Goal: Navigation & Orientation: Find specific page/section

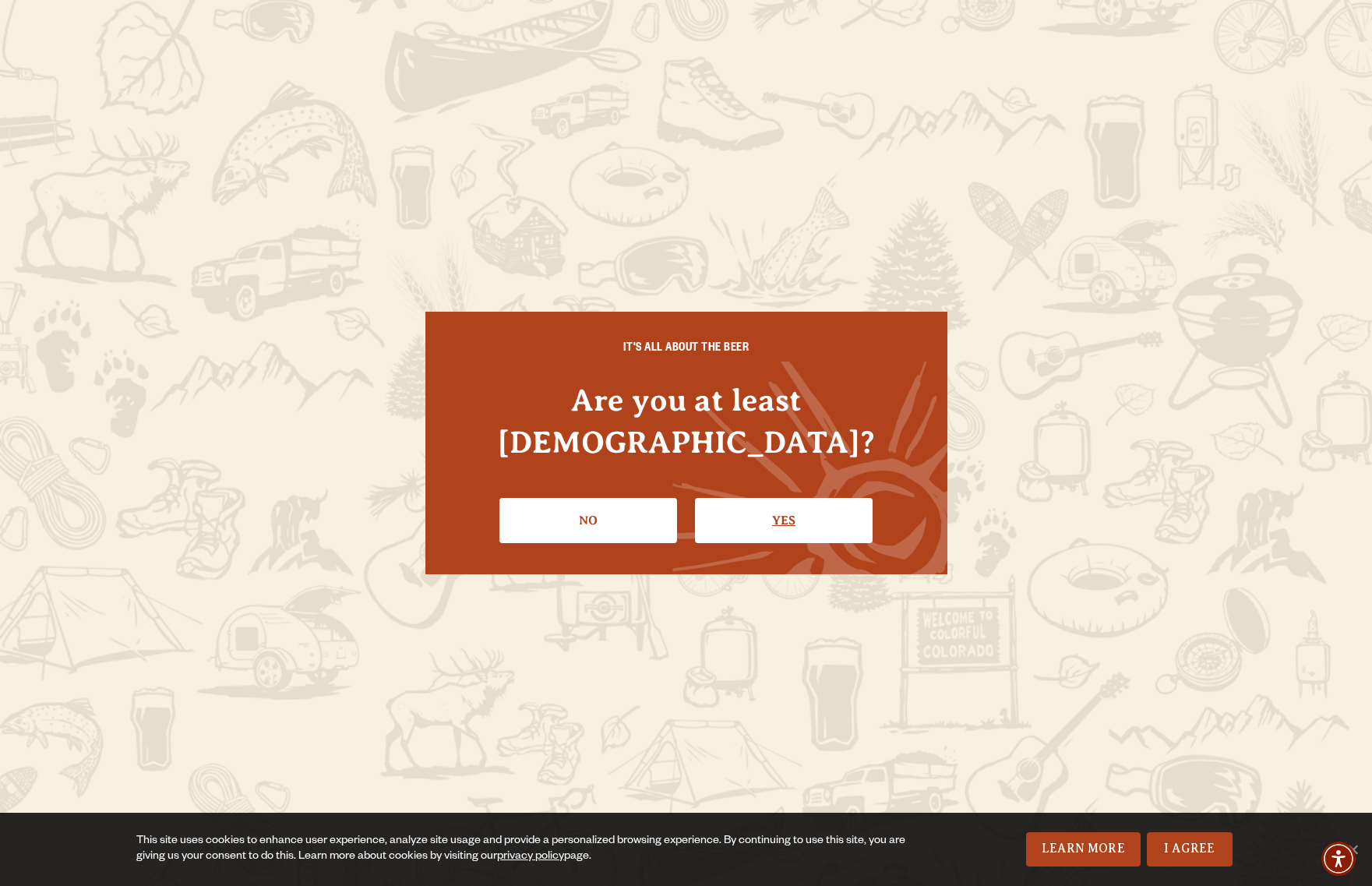
click at [828, 498] on link "Yes" at bounding box center [784, 520] width 177 height 45
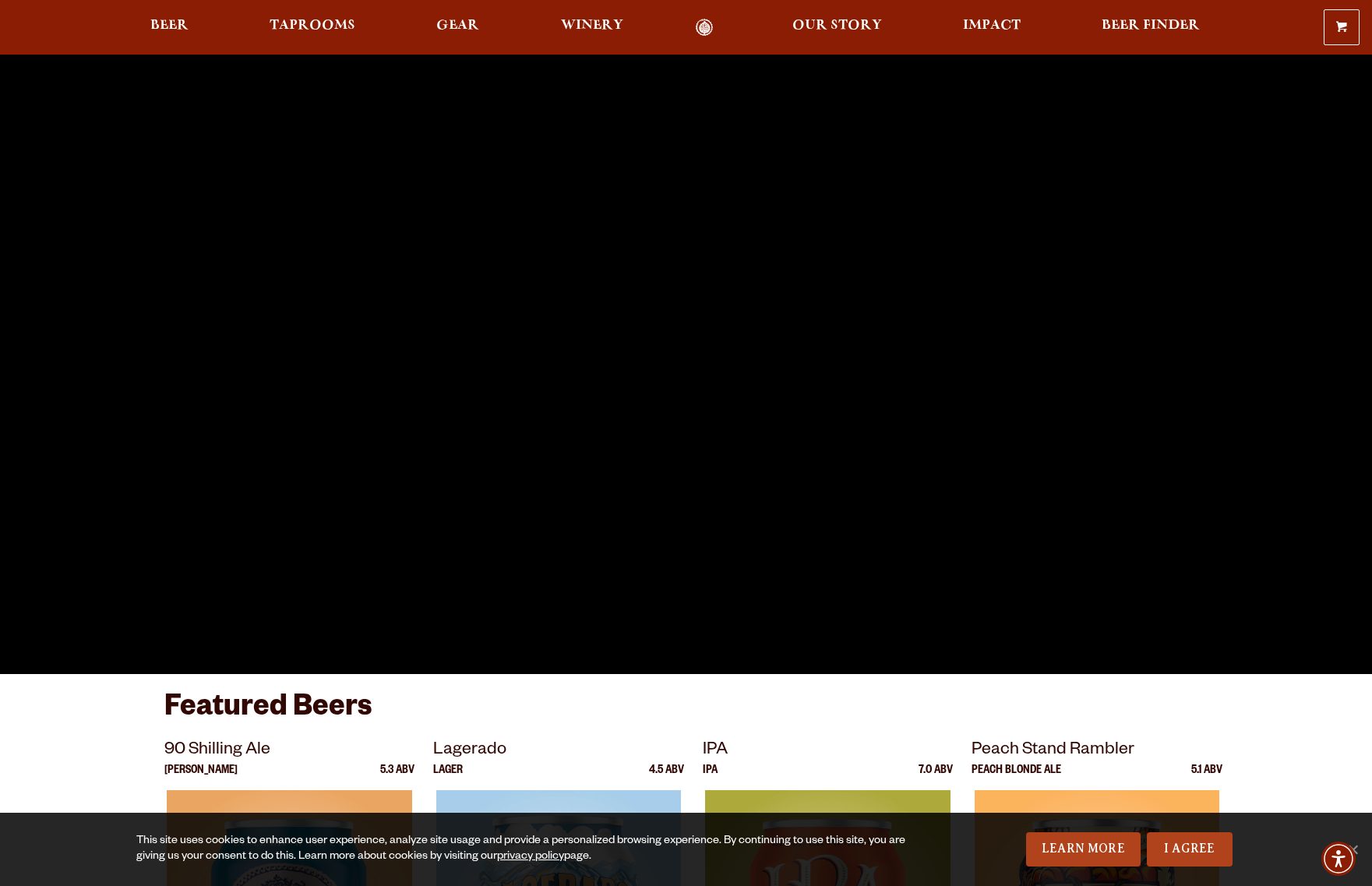
scroll to position [113, 0]
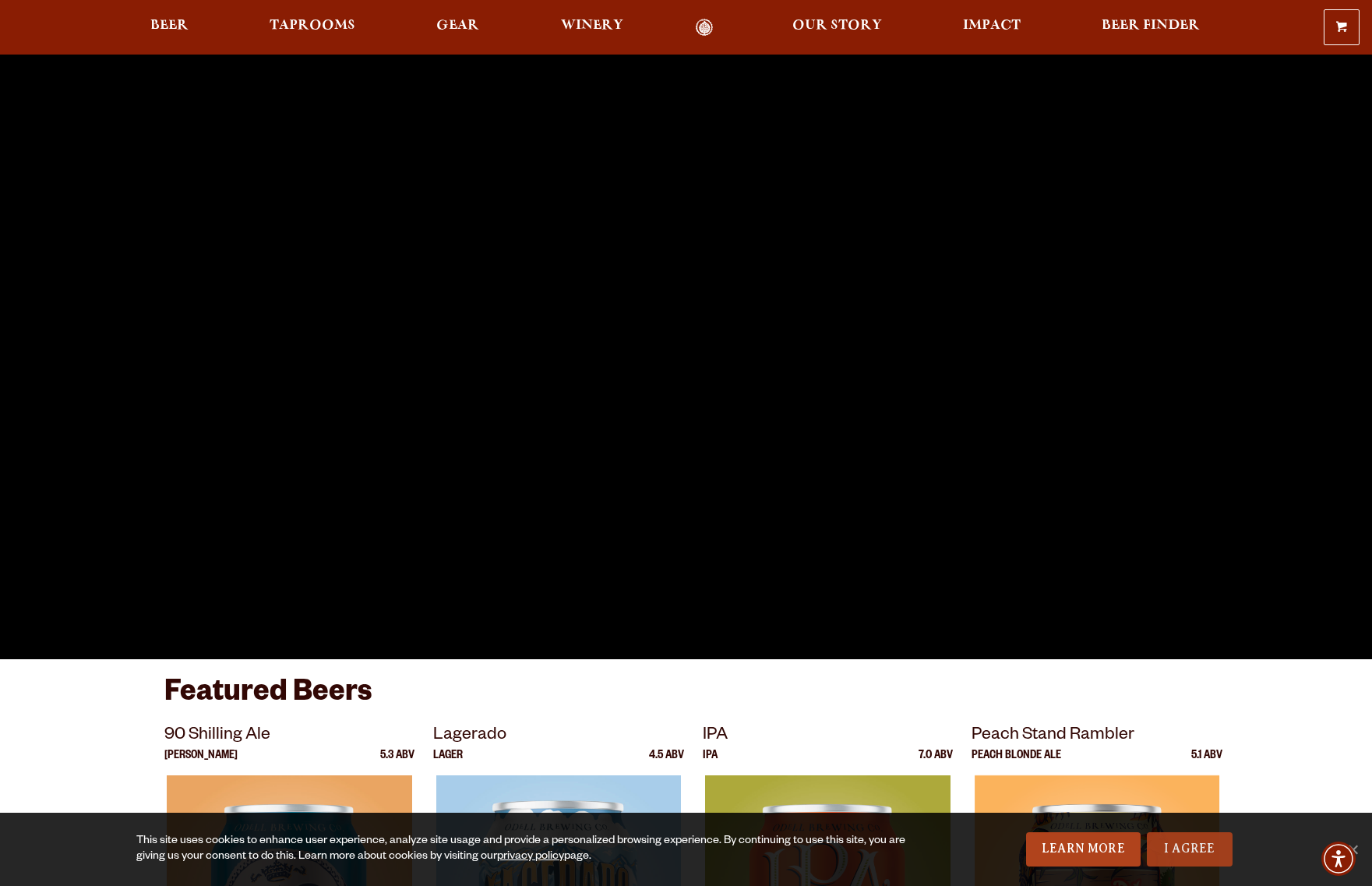
click at [1195, 839] on link "I Agree" at bounding box center [1190, 850] width 86 height 34
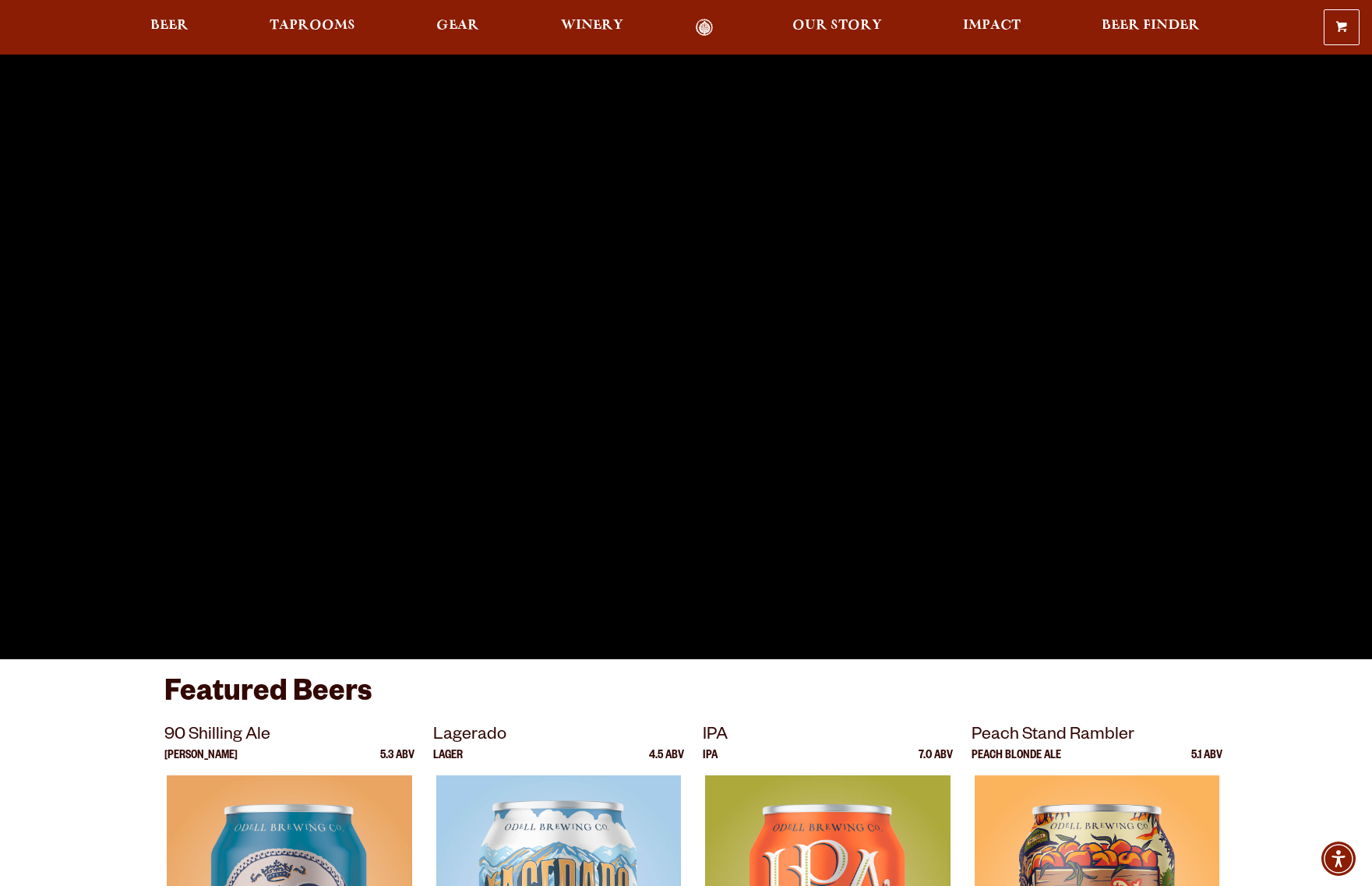
click at [708, 30] on link "Odell Home" at bounding box center [705, 28] width 59 height 18
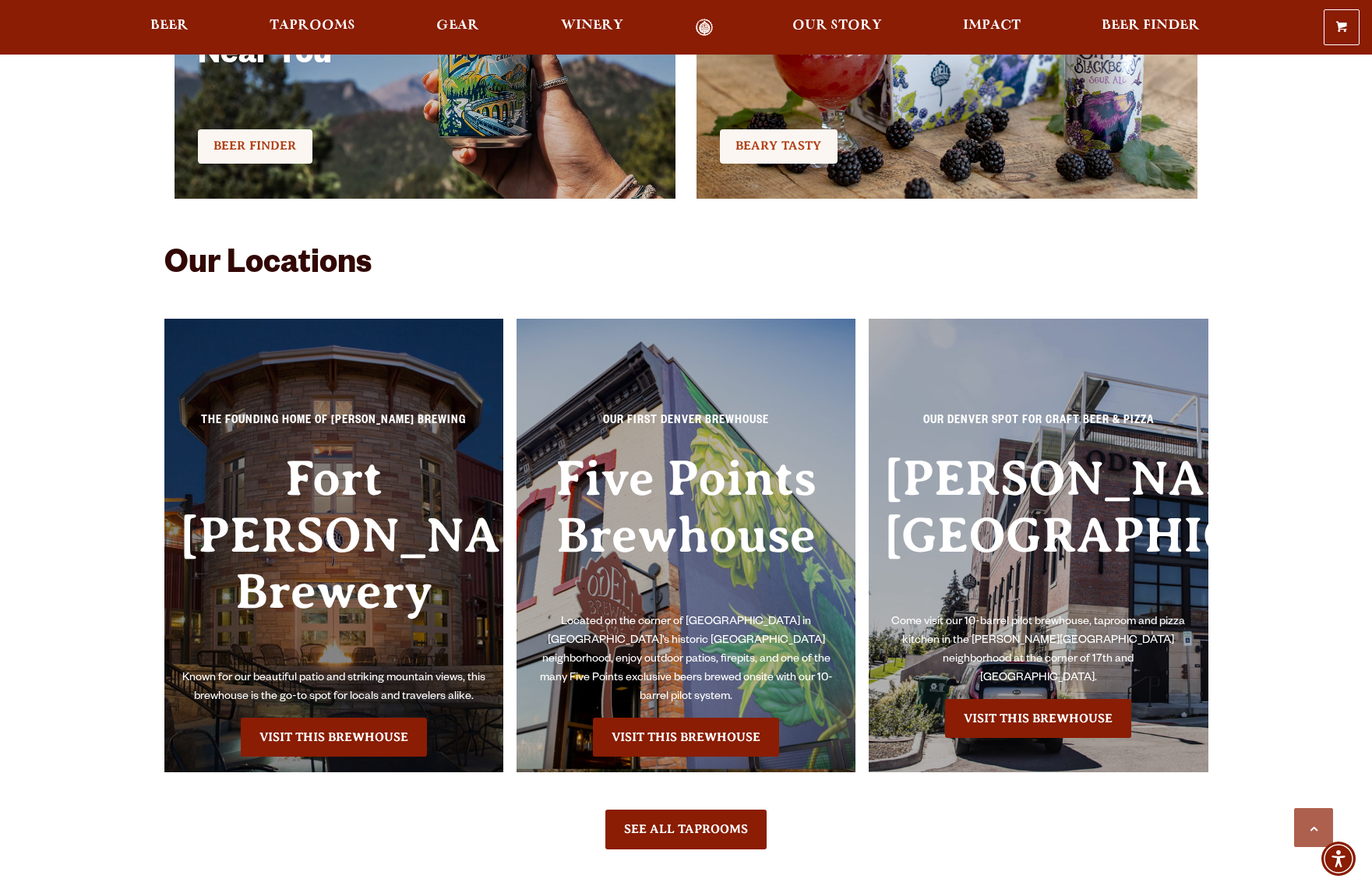
scroll to position [3345, 0]
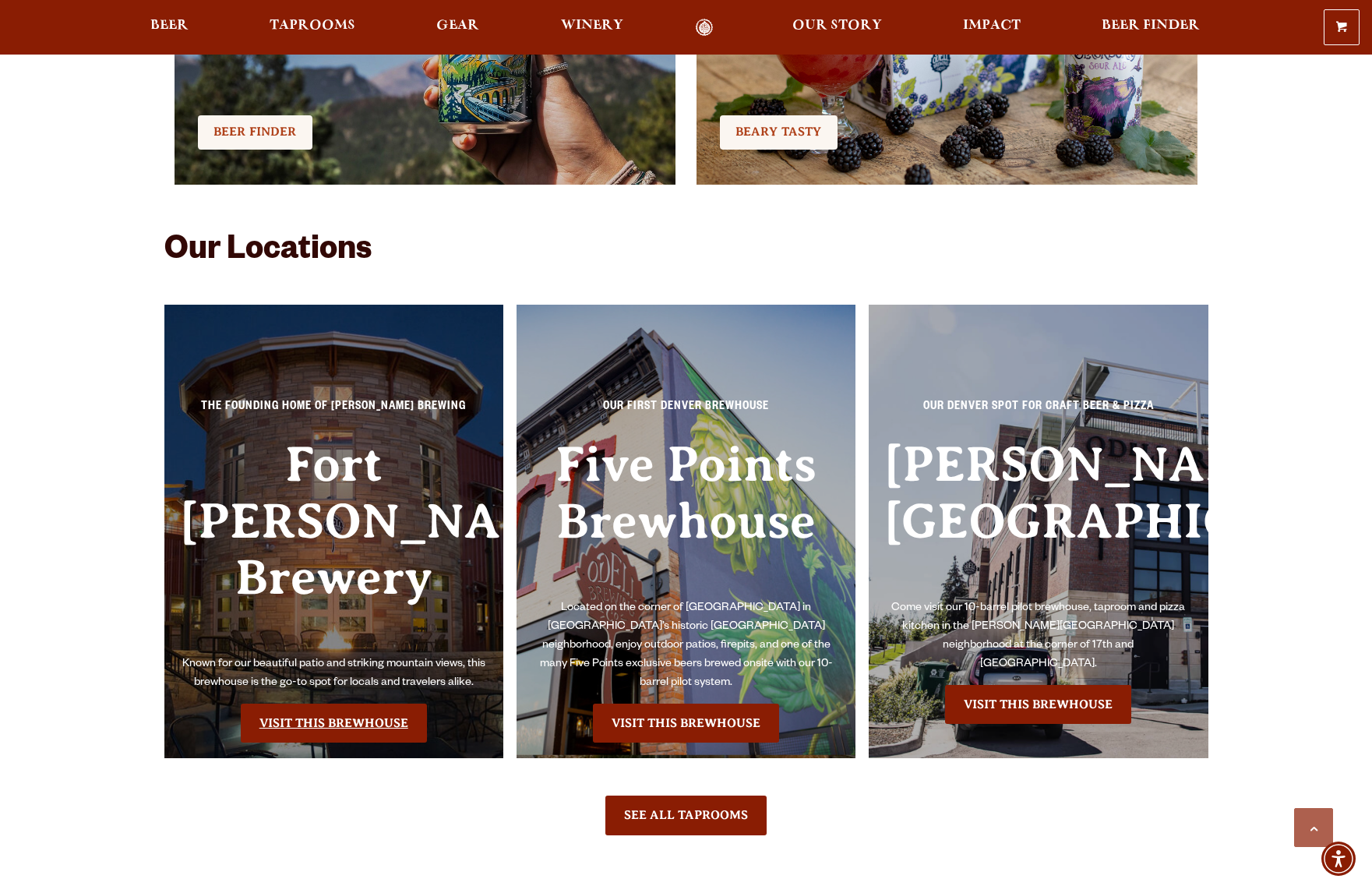
click at [367, 704] on link "Visit this Brewhouse" at bounding box center [334, 723] width 186 height 39
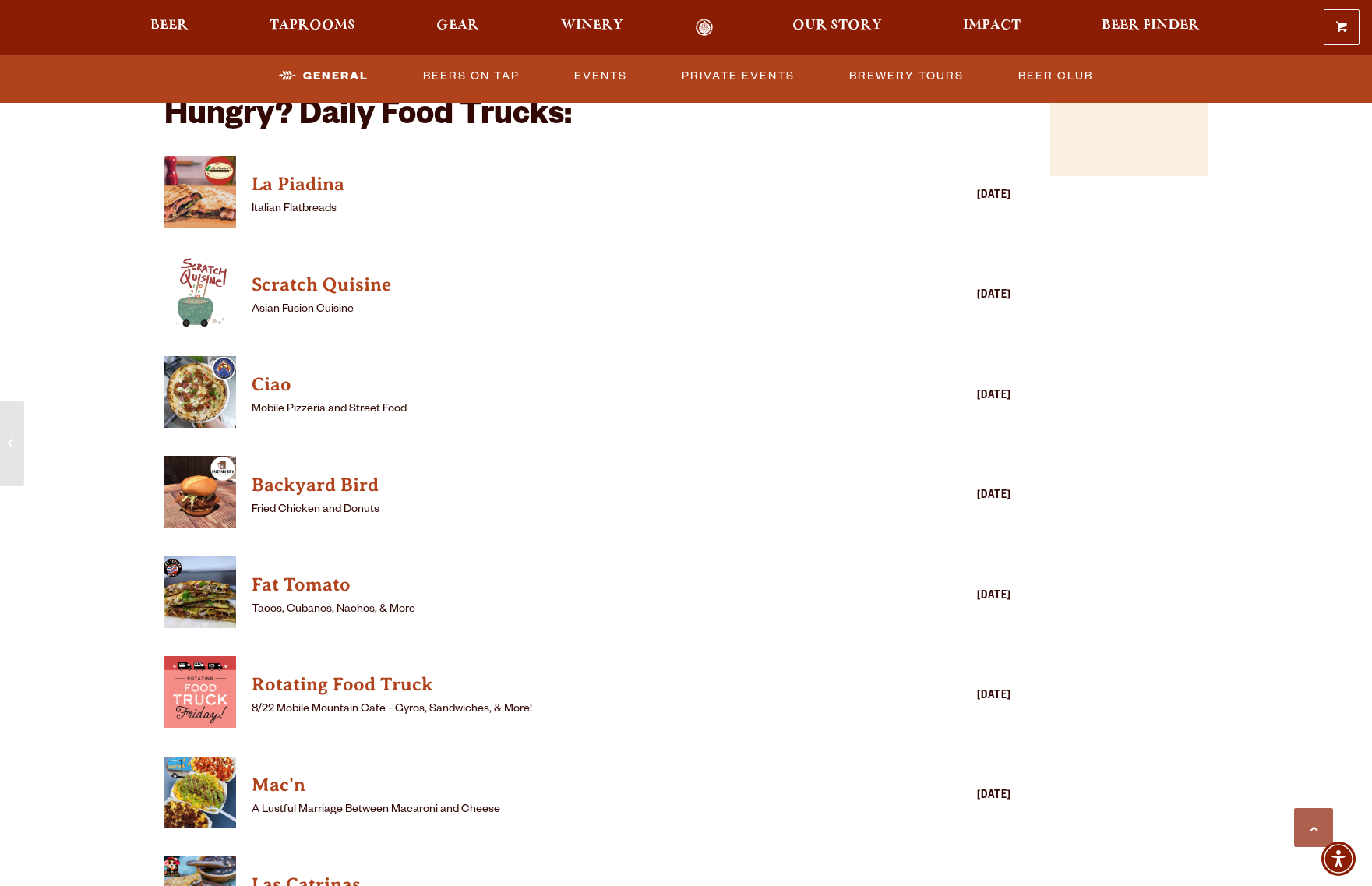
scroll to position [1682, 0]
